Goal: Information Seeking & Learning: Learn about a topic

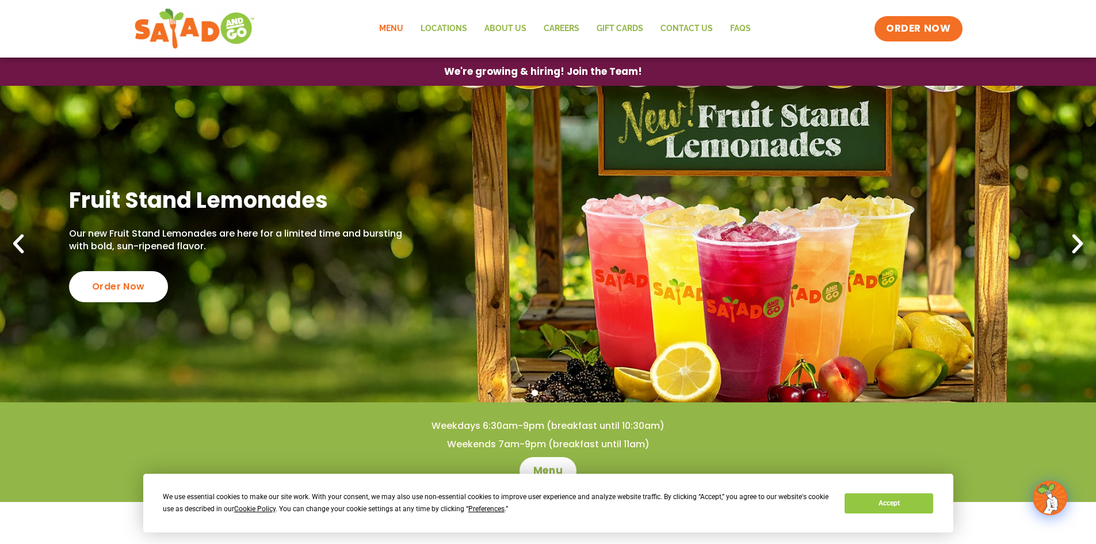
click at [406, 25] on link "Menu" at bounding box center [390, 29] width 41 height 26
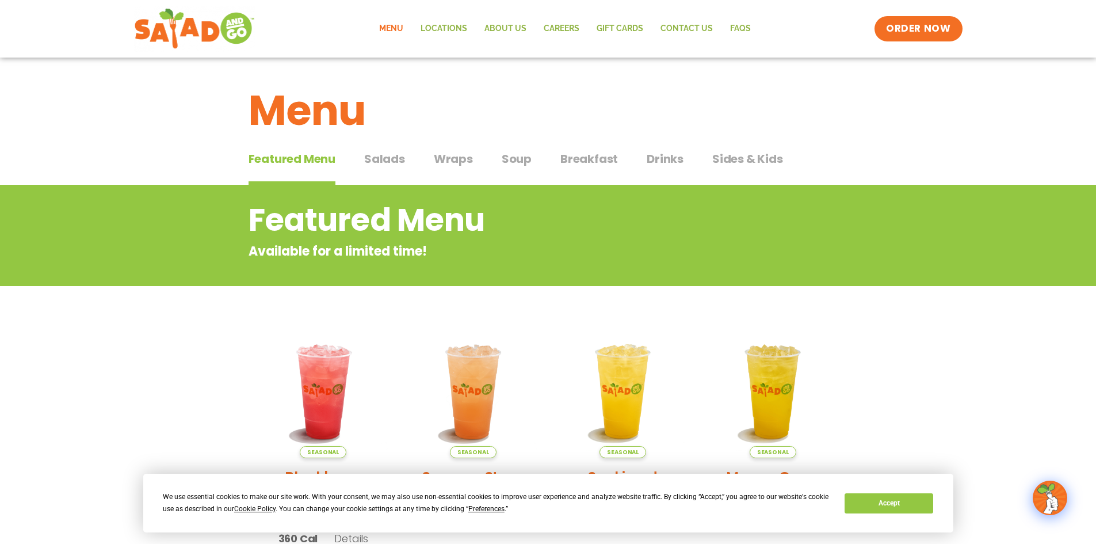
click at [396, 161] on span "Salads" at bounding box center [384, 158] width 41 height 17
